Goal: Task Accomplishment & Management: Manage account settings

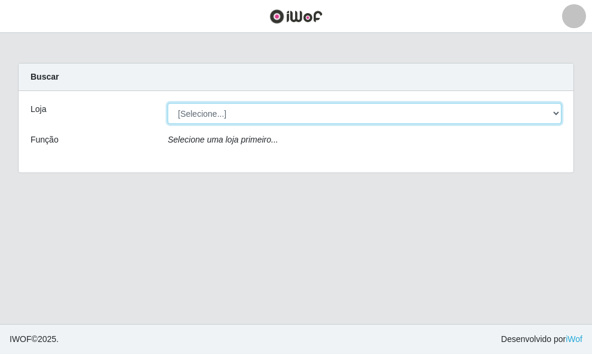
click at [334, 110] on select "[Selecione...] O ROSÁRIO ALIMENTOS" at bounding box center [365, 113] width 394 height 21
select select "349"
click at [168, 103] on select "[Selecione...] O ROSÁRIO ALIMENTOS" at bounding box center [365, 113] width 394 height 21
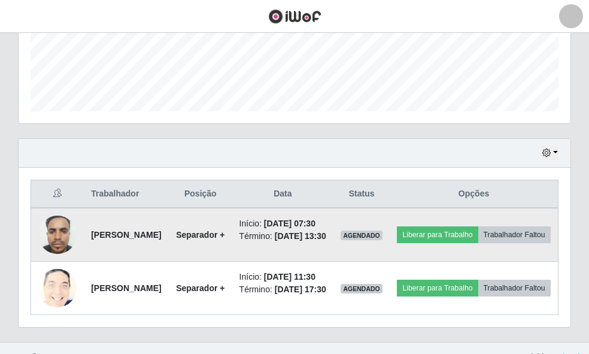
scroll to position [378, 0]
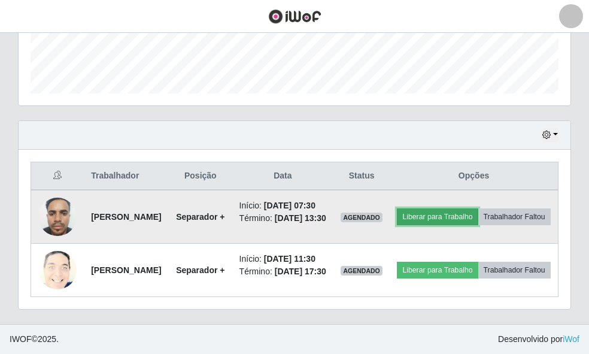
click at [478, 208] on button "Liberar para Trabalho" at bounding box center [437, 216] width 81 height 17
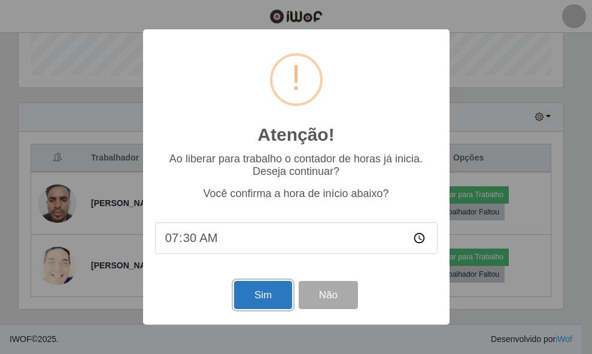
click at [256, 290] on button "Sim" at bounding box center [263, 295] width 58 height 28
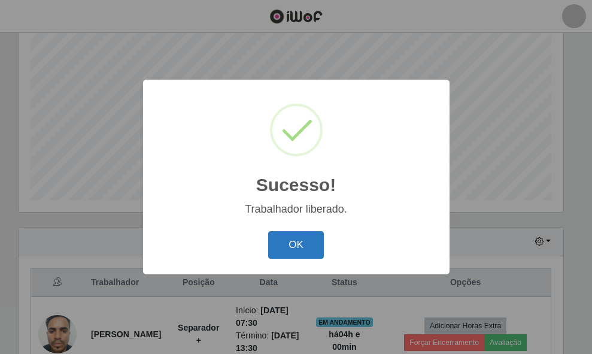
click at [283, 244] on button "OK" at bounding box center [296, 245] width 56 height 28
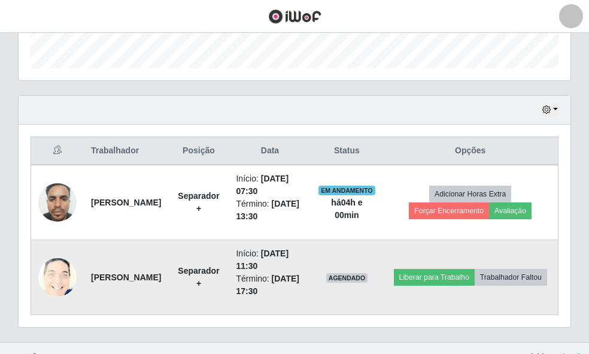
scroll to position [378, 0]
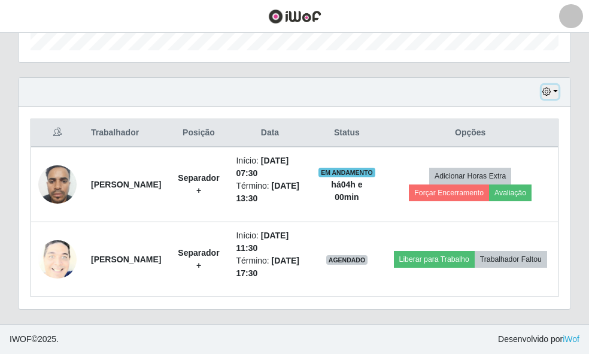
click at [545, 93] on icon "button" at bounding box center [547, 91] width 8 height 8
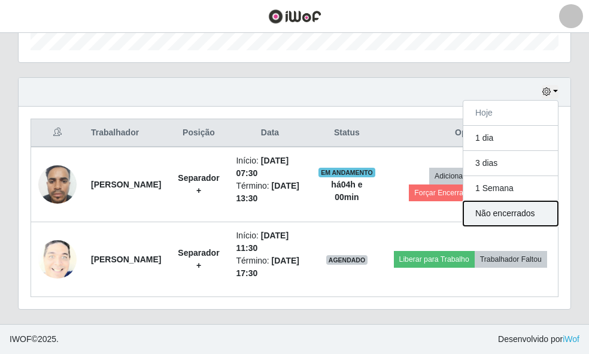
click at [508, 204] on button "Não encerrados" at bounding box center [511, 213] width 95 height 25
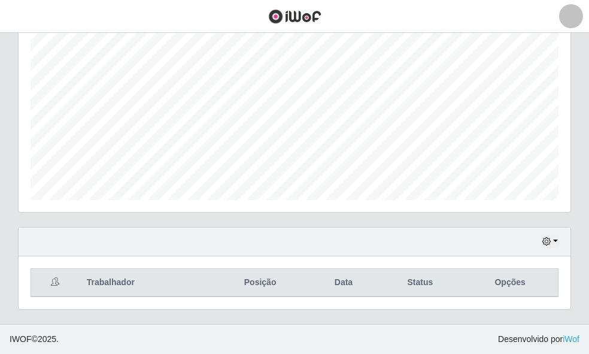
scroll to position [303, 0]
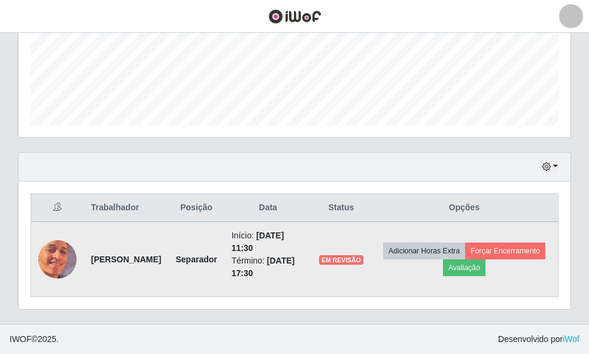
drag, startPoint x: 120, startPoint y: 265, endPoint x: 93, endPoint y: 253, distance: 29.5
click at [93, 255] on strong "[PERSON_NAME]" at bounding box center [126, 260] width 70 height 10
copy strong "[PERSON_NAME]"
click at [473, 259] on button "Forçar Encerramento" at bounding box center [505, 251] width 80 height 17
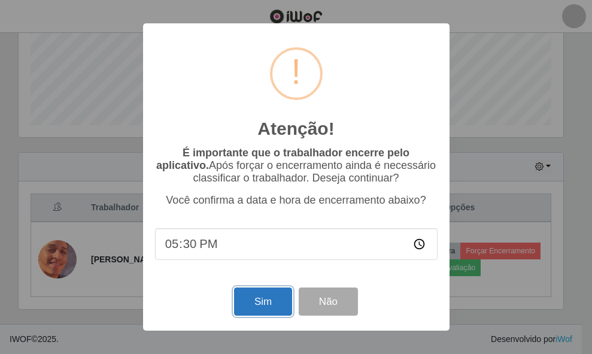
click at [258, 299] on button "Sim" at bounding box center [263, 301] width 58 height 28
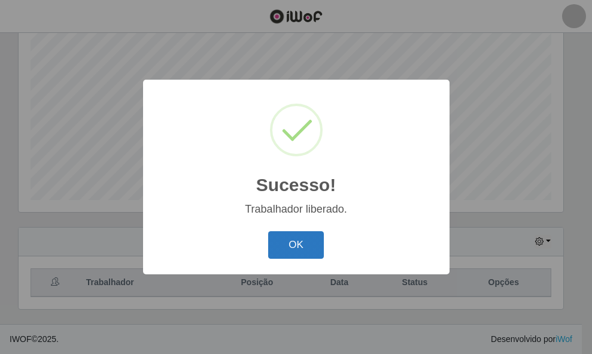
click at [273, 243] on button "OK" at bounding box center [296, 245] width 56 height 28
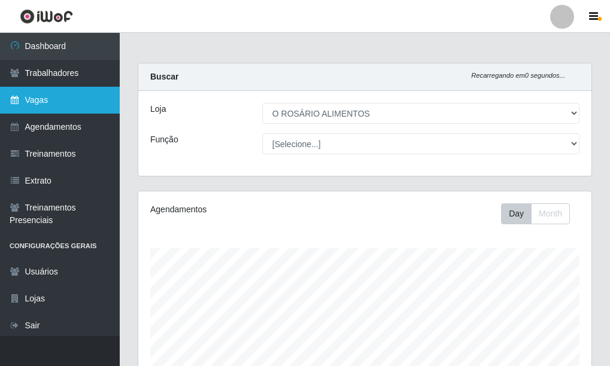
scroll to position [0, 0]
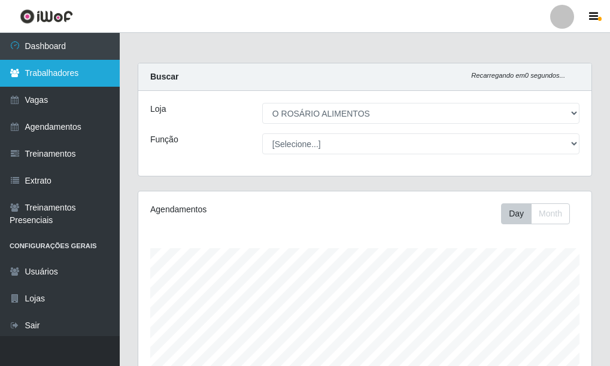
click at [90, 65] on link "Trabalhadores" at bounding box center [60, 73] width 120 height 27
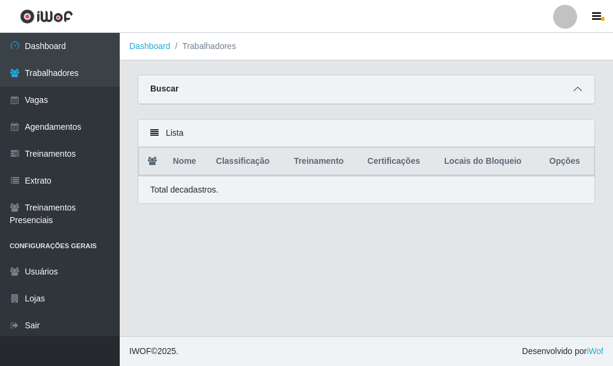
click at [574, 93] on icon at bounding box center [578, 89] width 8 height 8
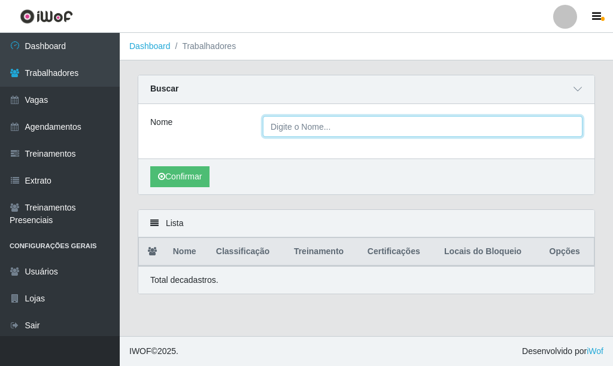
click at [306, 118] on input "Nome" at bounding box center [423, 126] width 320 height 21
paste input "[PERSON_NAME]"
type input "[PERSON_NAME]"
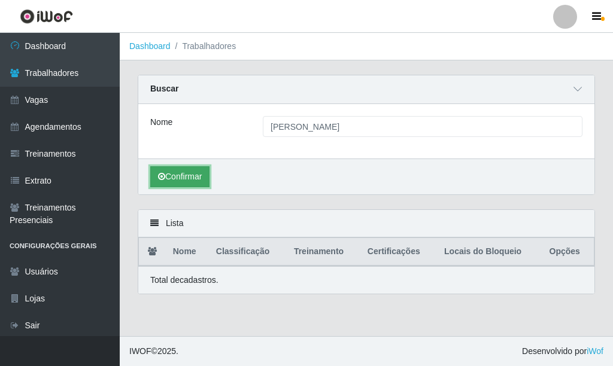
click at [185, 173] on button "Confirmar" at bounding box center [179, 176] width 59 height 21
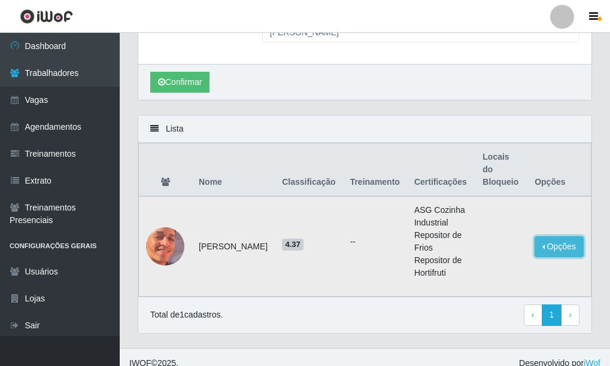
click at [556, 237] on button "Opções" at bounding box center [559, 247] width 49 height 21
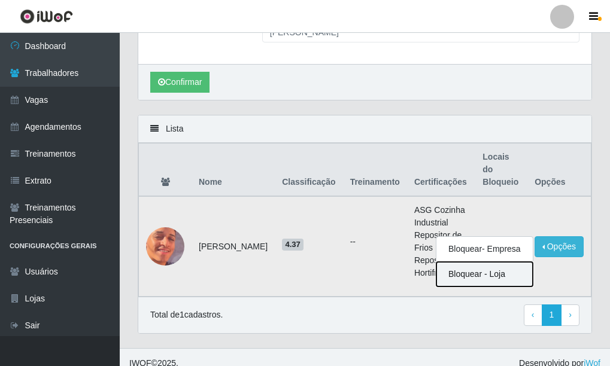
click at [517, 262] on button "Bloquear - Loja" at bounding box center [485, 274] width 96 height 25
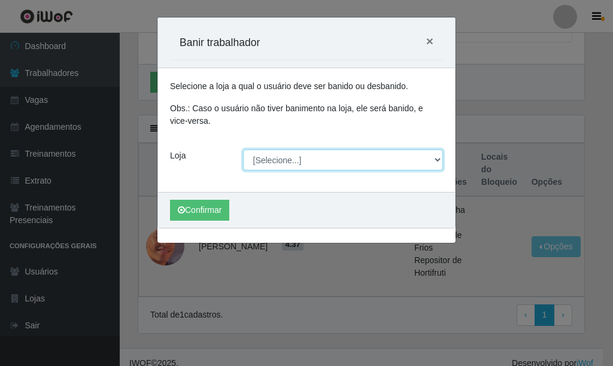
click at [286, 155] on select "[Selecione...] O ROSÁRIO ALIMENTOS" at bounding box center [343, 160] width 201 height 21
select select "349"
click at [243, 150] on select "[Selecione...] O ROSÁRIO ALIMENTOS" at bounding box center [343, 160] width 201 height 21
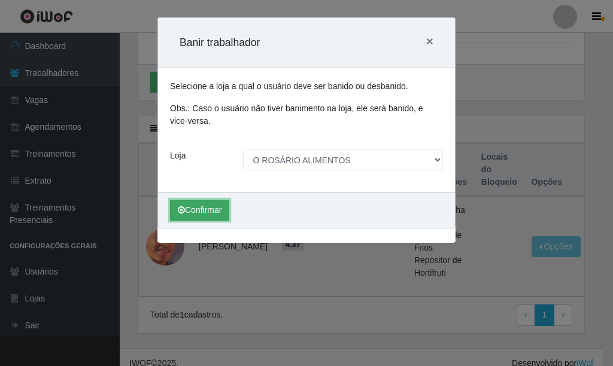
click at [206, 202] on button "Confirmar" at bounding box center [199, 210] width 59 height 21
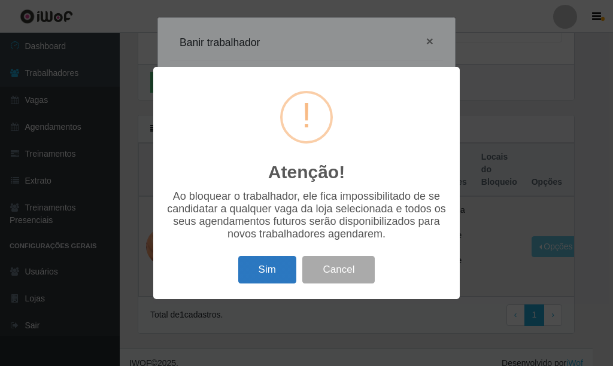
click at [280, 270] on button "Sim" at bounding box center [267, 270] width 58 height 28
